Goal: Transaction & Acquisition: Purchase product/service

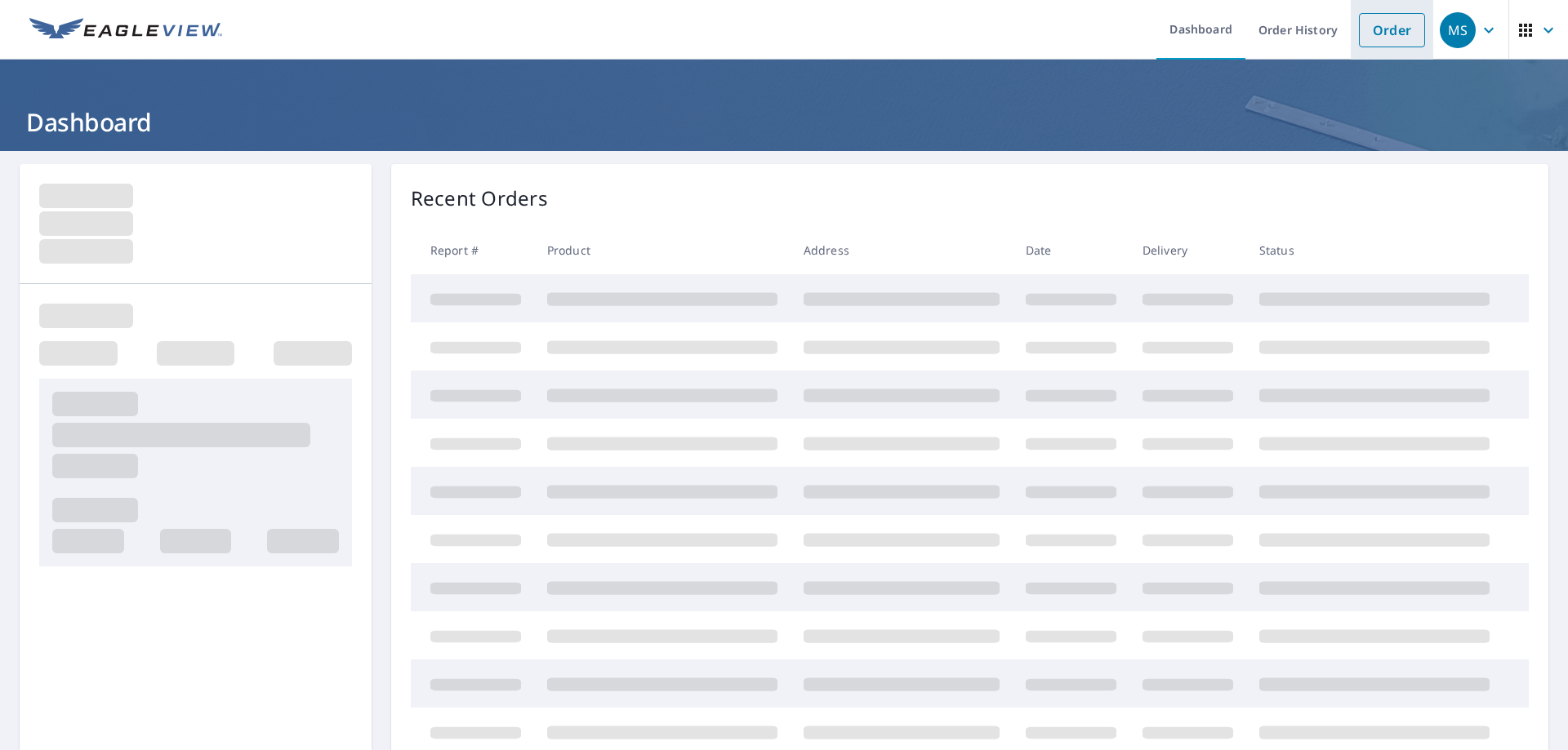
click at [1381, 41] on link "Order" at bounding box center [1391, 29] width 66 height 34
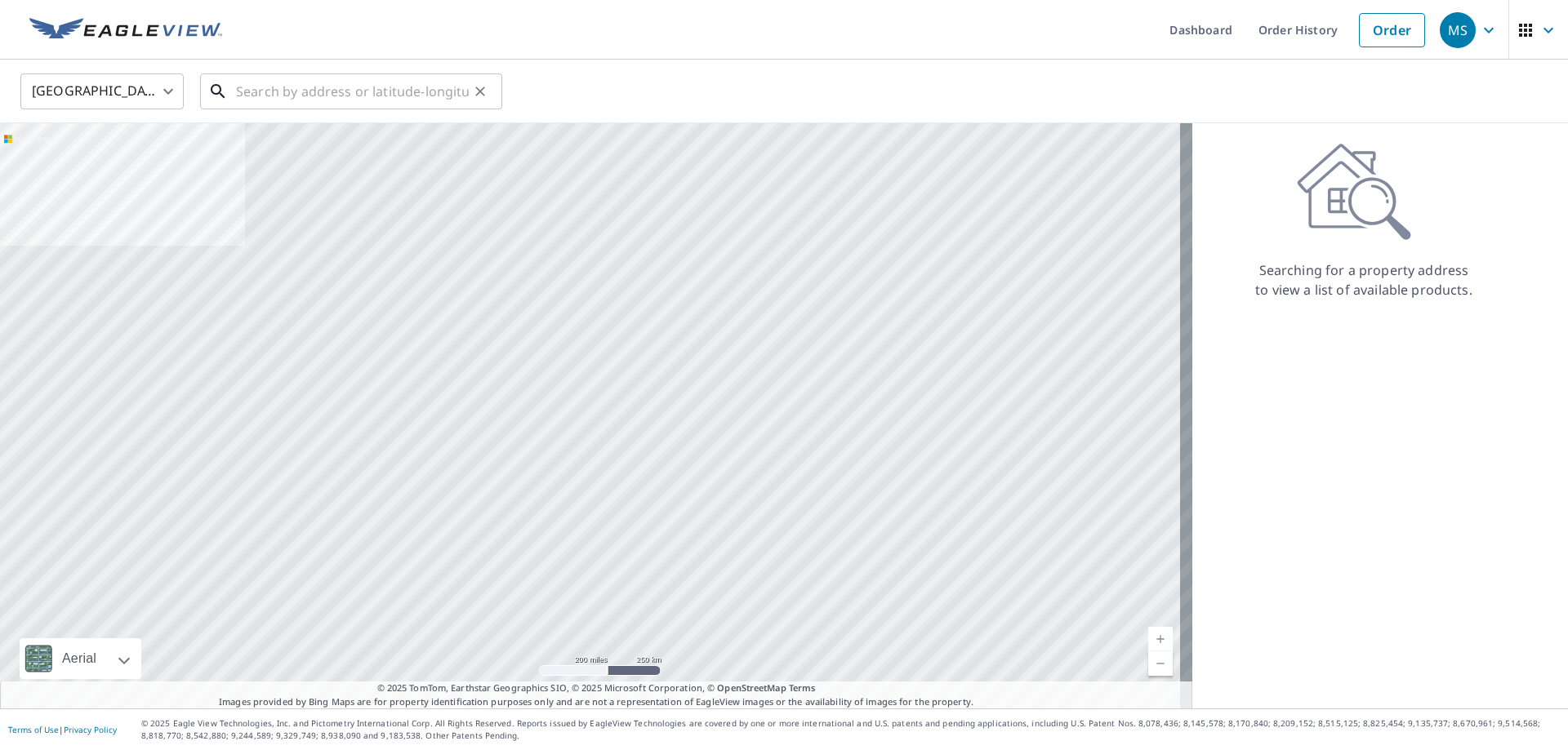
click at [311, 92] on input "text" at bounding box center [352, 91] width 232 height 46
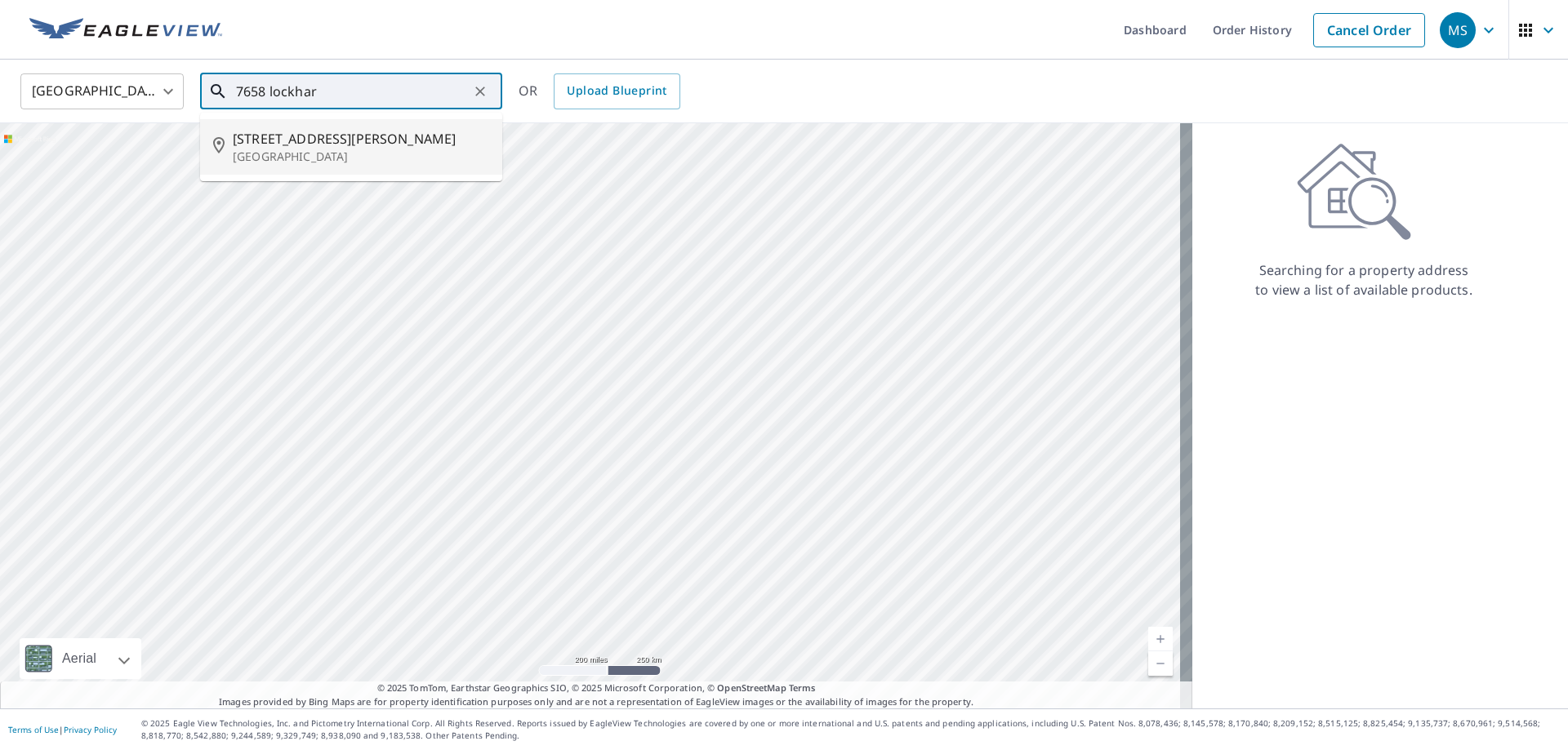
click at [340, 157] on p "[GEOGRAPHIC_DATA]" at bounding box center [361, 157] width 257 height 17
type input "[STREET_ADDRESS][PERSON_NAME]"
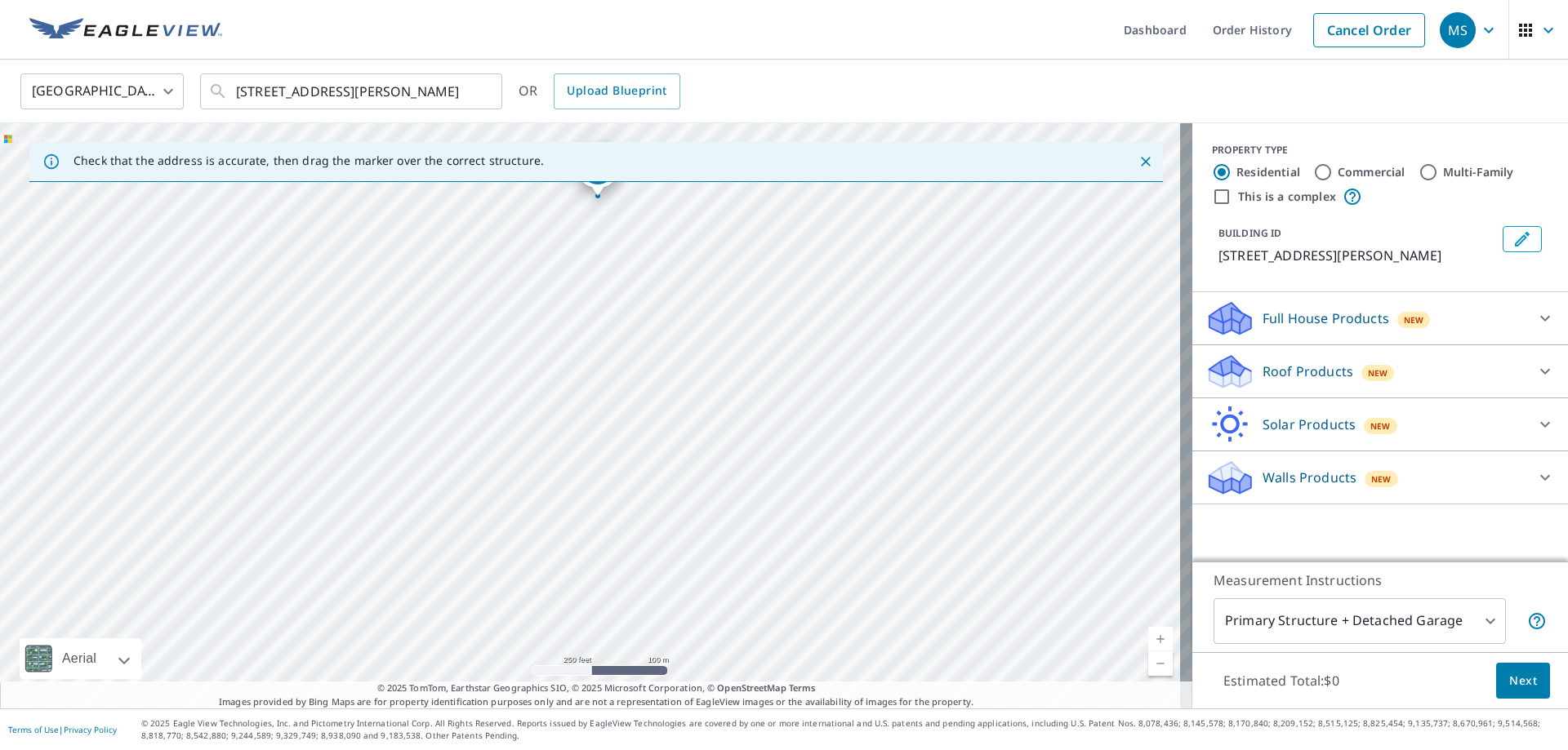
drag, startPoint x: 740, startPoint y: 560, endPoint x: 749, endPoint y: 345, distance: 215.2
click at [749, 345] on div "[STREET_ADDRESS][PERSON_NAME]" at bounding box center [596, 416] width 1192 height 585
drag, startPoint x: 726, startPoint y: 349, endPoint x: 717, endPoint y: 487, distance: 138.3
click at [717, 487] on div "[STREET_ADDRESS][PERSON_NAME]" at bounding box center [596, 416] width 1192 height 585
click at [1263, 381] on p "Roof Products" at bounding box center [1308, 372] width 90 height 20
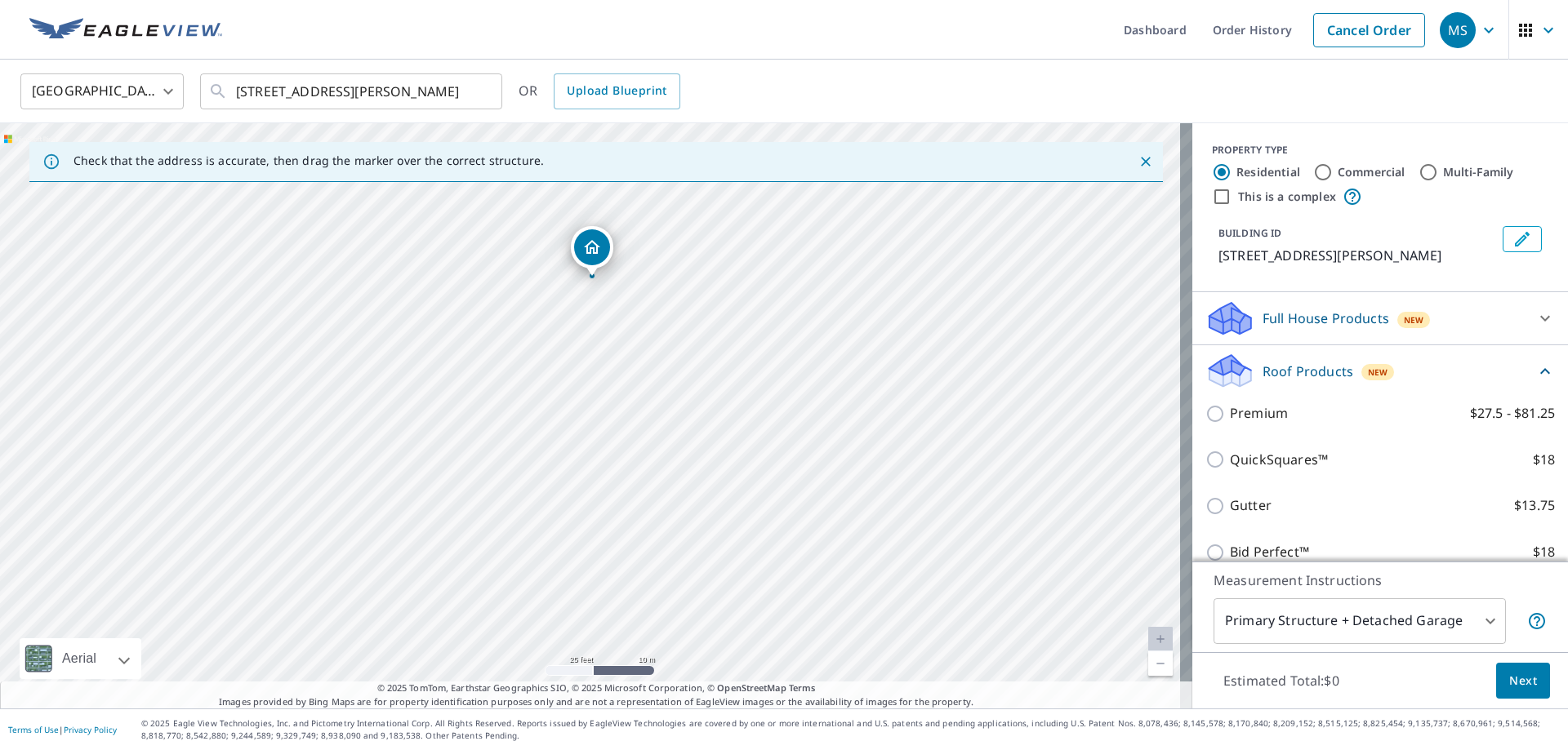
scroll to position [147, 0]
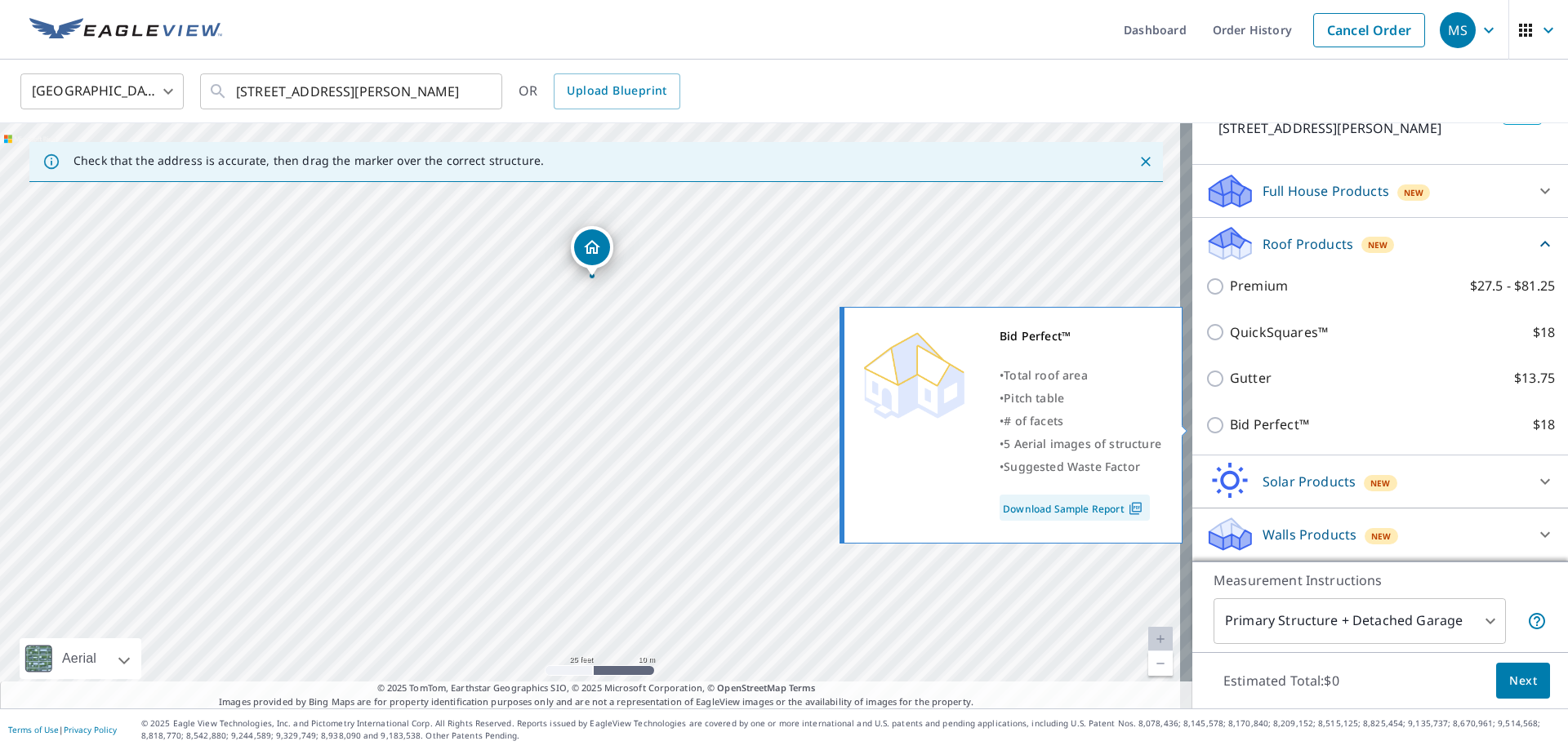
click at [1243, 427] on p "Bid Perfect™" at bounding box center [1269, 425] width 79 height 21
click at [1230, 427] on input "Bid Perfect™ $18" at bounding box center [1217, 425] width 25 height 20
checkbox input "true"
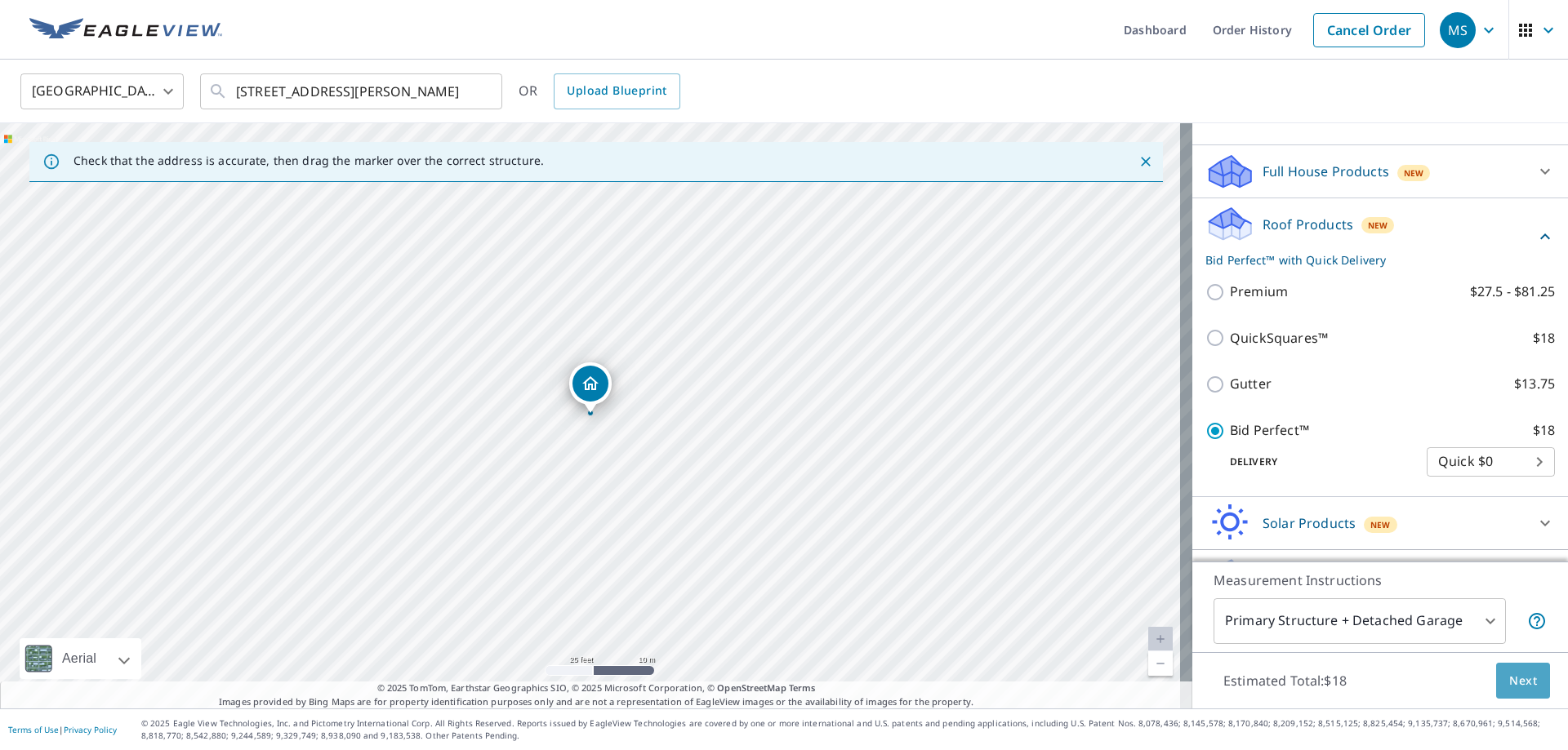
click at [1509, 683] on span "Next" at bounding box center [1523, 681] width 27 height 21
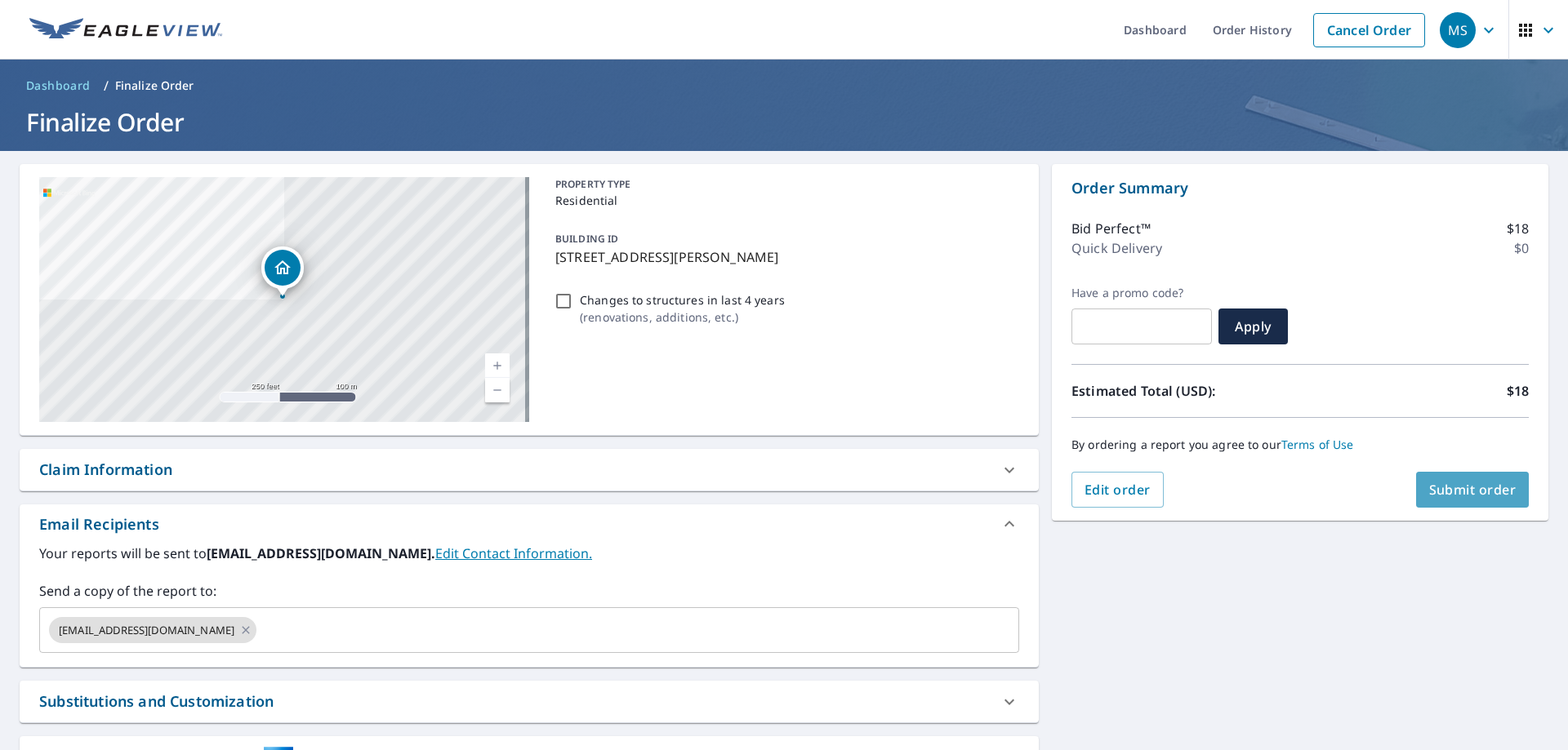
click at [1459, 489] on span "Submit order" at bounding box center [1473, 490] width 87 height 18
checkbox input "true"
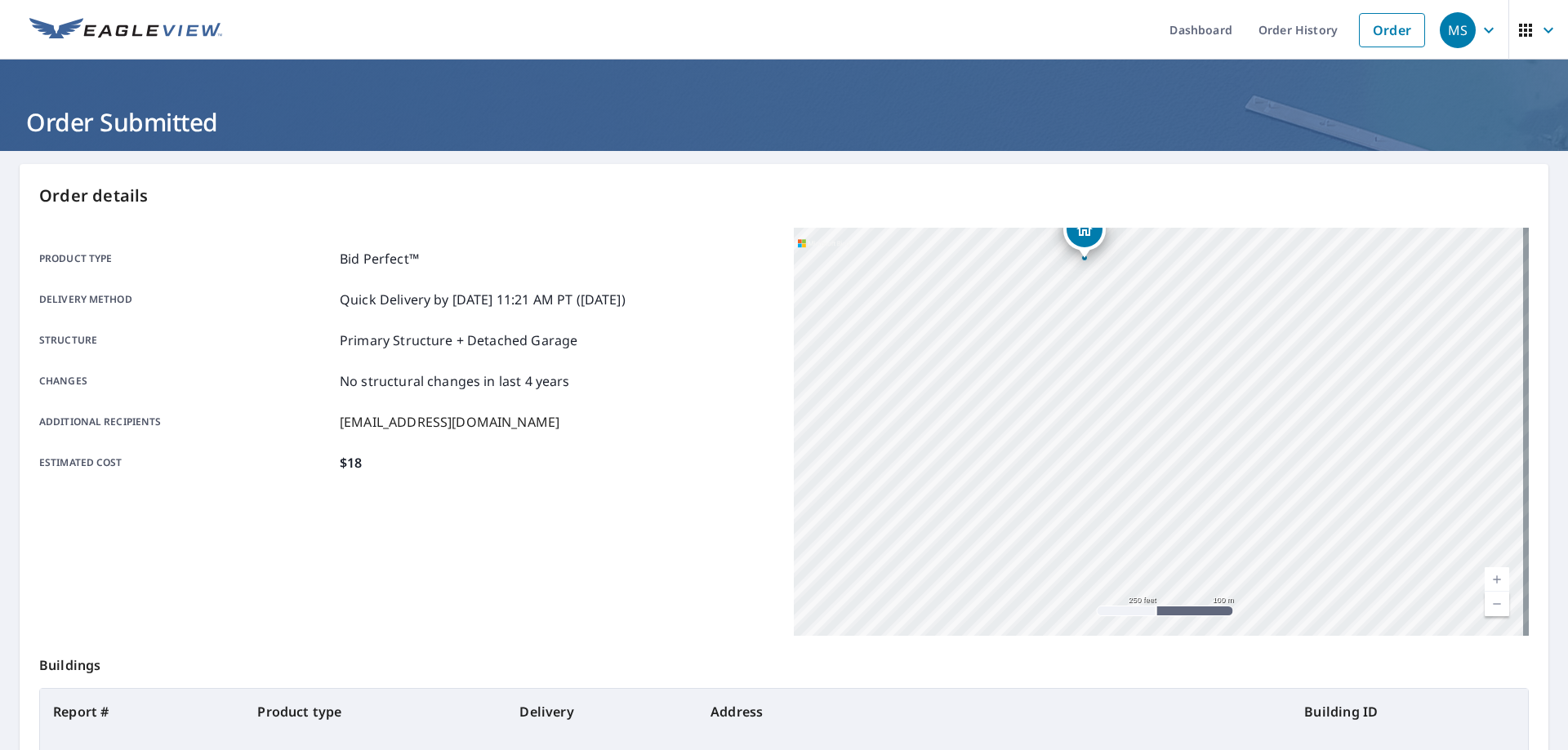
drag, startPoint x: 1360, startPoint y: 529, endPoint x: 1287, endPoint y: 383, distance: 163.2
click at [1287, 383] on div "[STREET_ADDRESS][PERSON_NAME]" at bounding box center [1162, 431] width 735 height 408
